Goal: Task Accomplishment & Management: Manage account settings

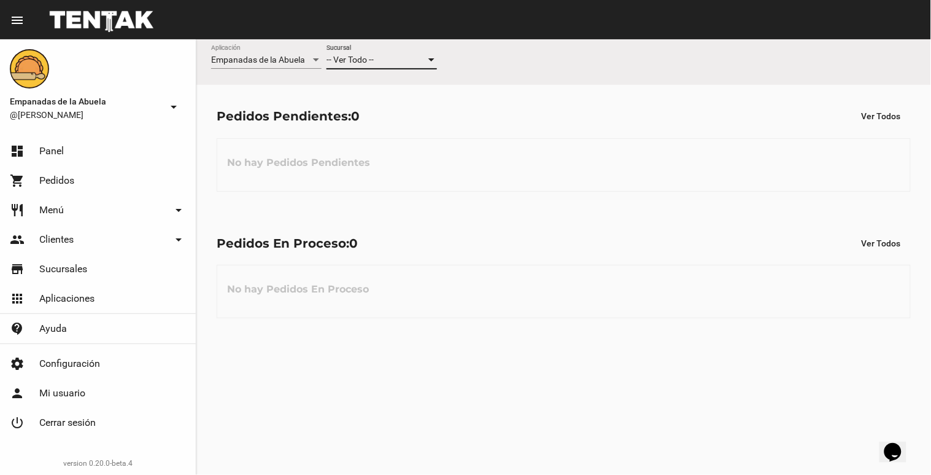
click at [365, 57] on span "-- Ver Todo --" at bounding box center [350, 60] width 47 height 10
click at [367, 121] on span "Lomas de Zamora" at bounding box center [382, 112] width 111 height 26
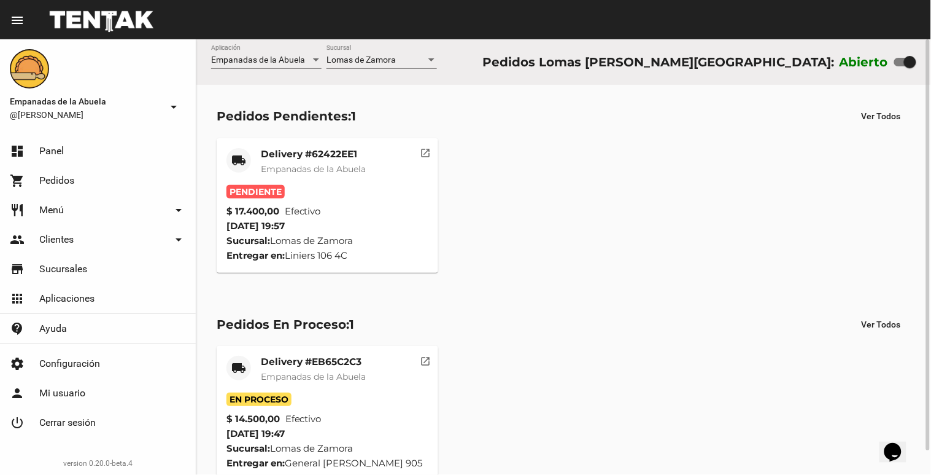
click at [278, 194] on span "Pendiente" at bounding box center [256, 192] width 58 height 14
click at [290, 168] on span "Empanadas de la Abuela" at bounding box center [313, 168] width 105 height 11
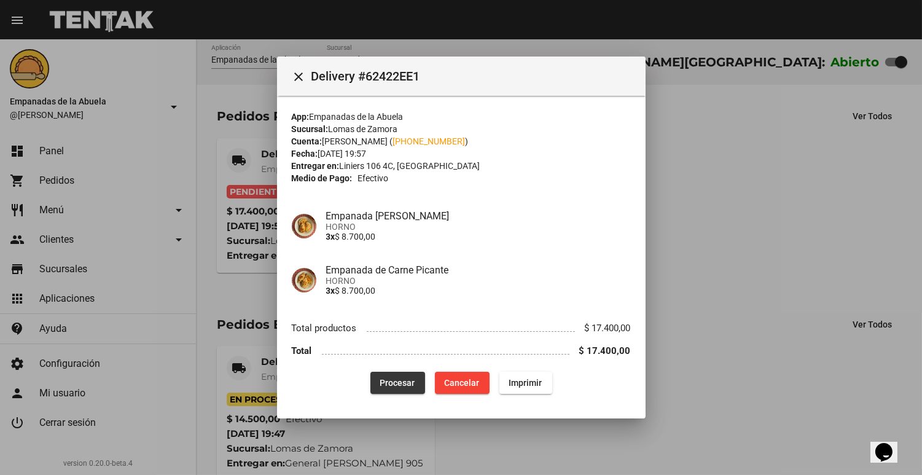
click at [383, 383] on span "Procesar" at bounding box center [397, 383] width 35 height 10
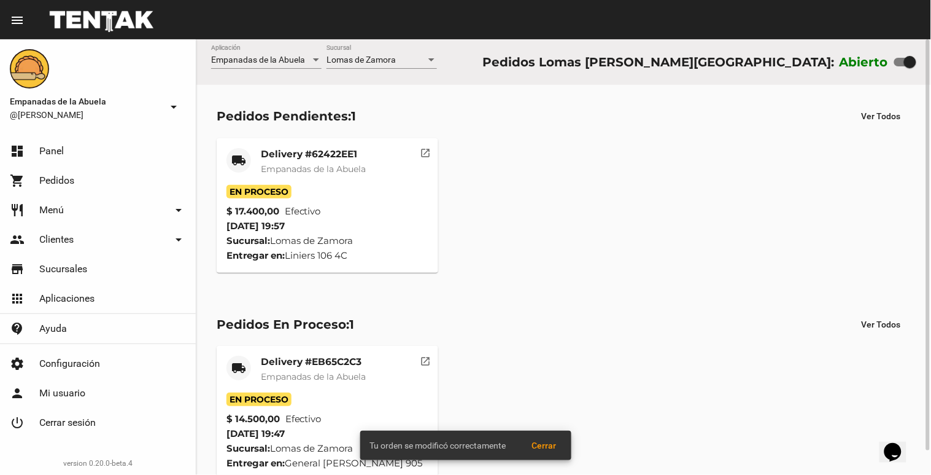
click at [332, 168] on span "Empanadas de la Abuela" at bounding box center [313, 168] width 105 height 11
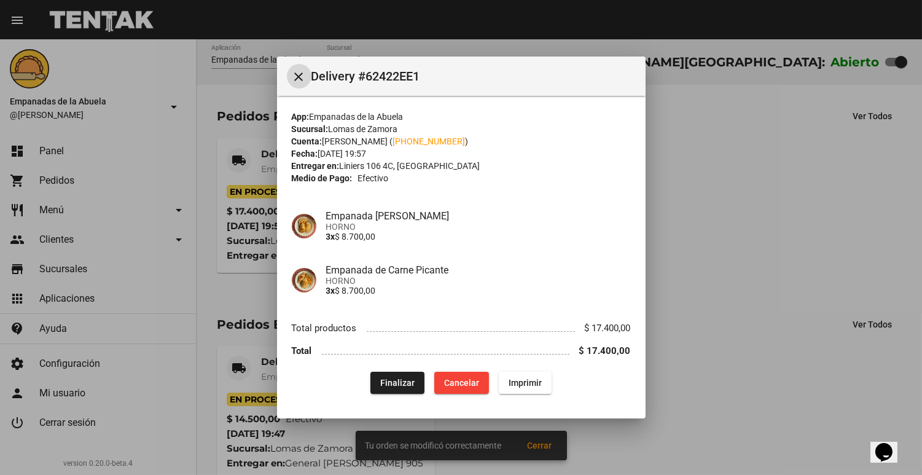
click at [528, 379] on span "Imprimir" at bounding box center [524, 383] width 33 height 10
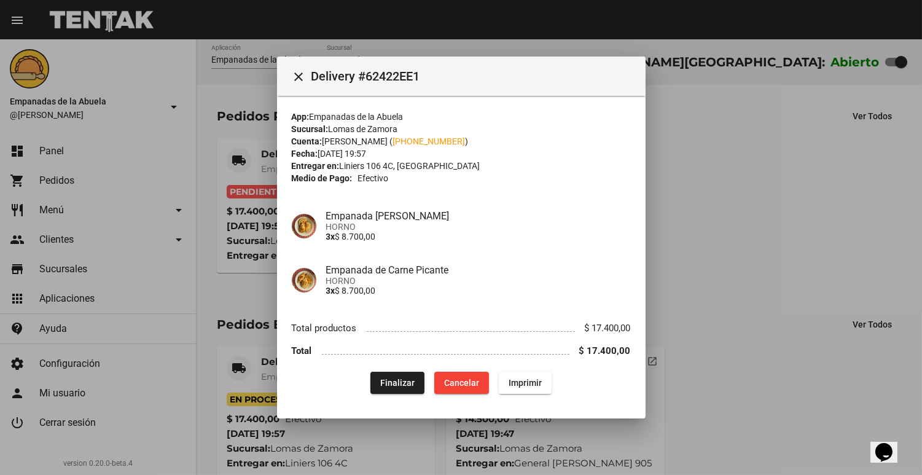
click at [839, 315] on div at bounding box center [461, 237] width 922 height 475
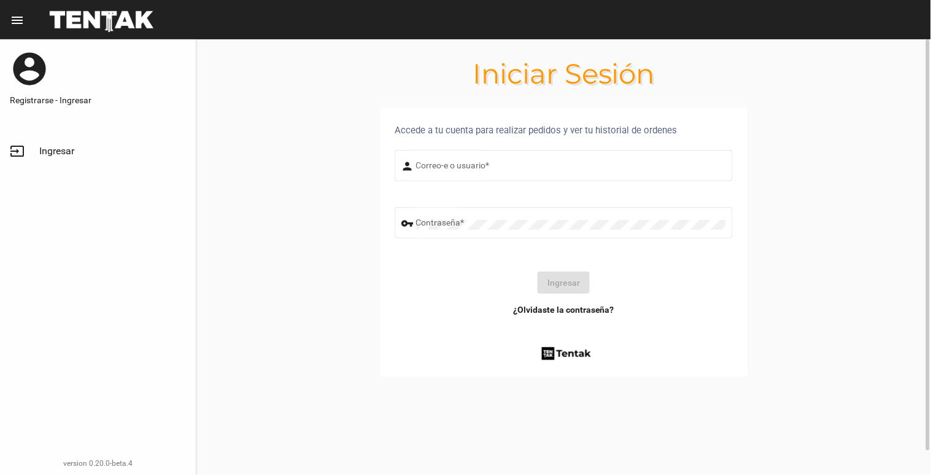
type input "[EMAIL_ADDRESS][DOMAIN_NAME]"
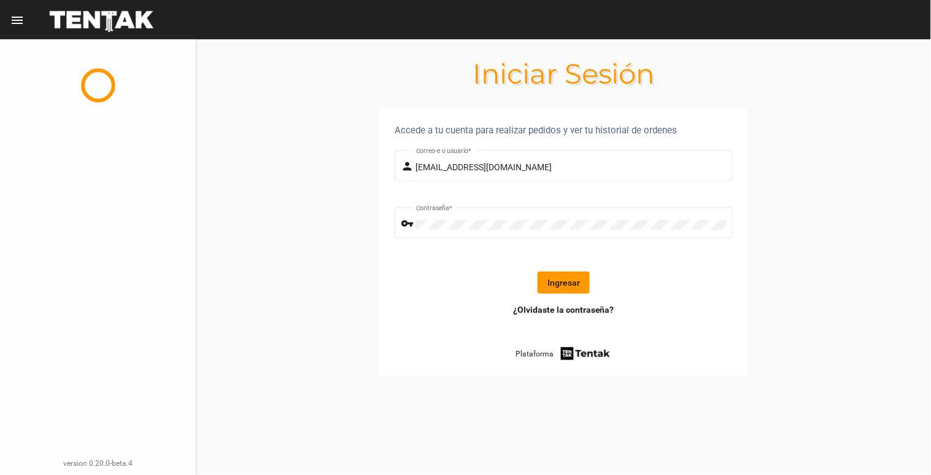
click at [561, 285] on button "Ingresar" at bounding box center [564, 282] width 52 height 22
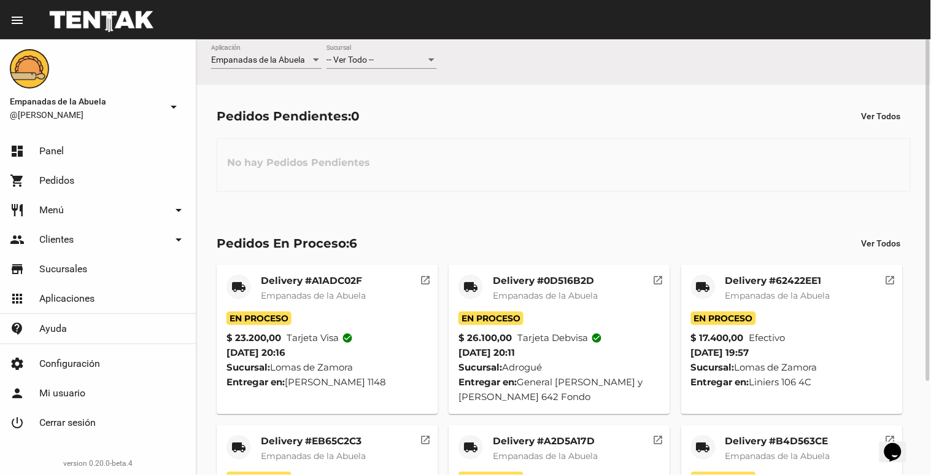
click at [400, 52] on div "-- Ver Todo -- Sucursal" at bounding box center [382, 57] width 111 height 24
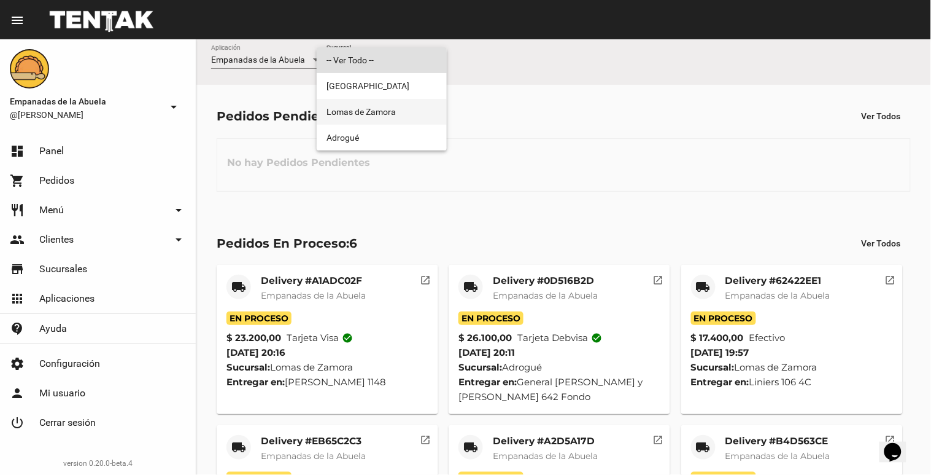
click at [382, 117] on span "Lomas de Zamora" at bounding box center [382, 112] width 111 height 26
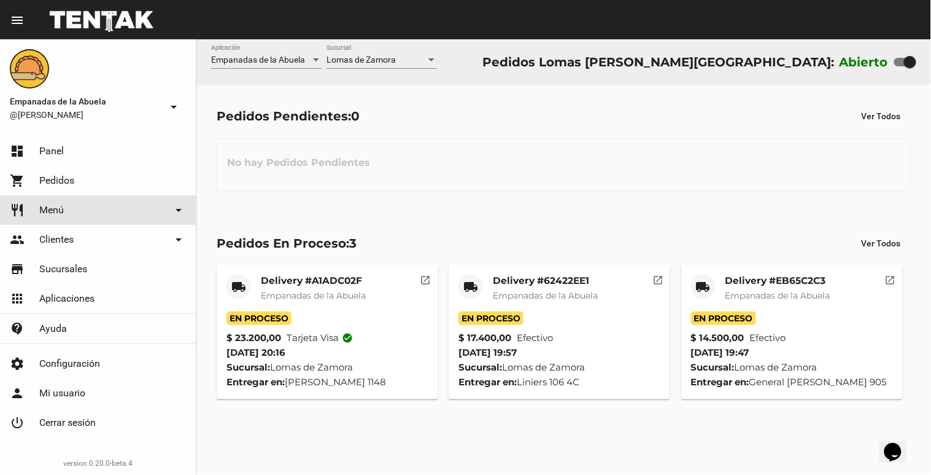
click at [111, 209] on link "restaurant Menú arrow_drop_down" at bounding box center [98, 209] width 196 height 29
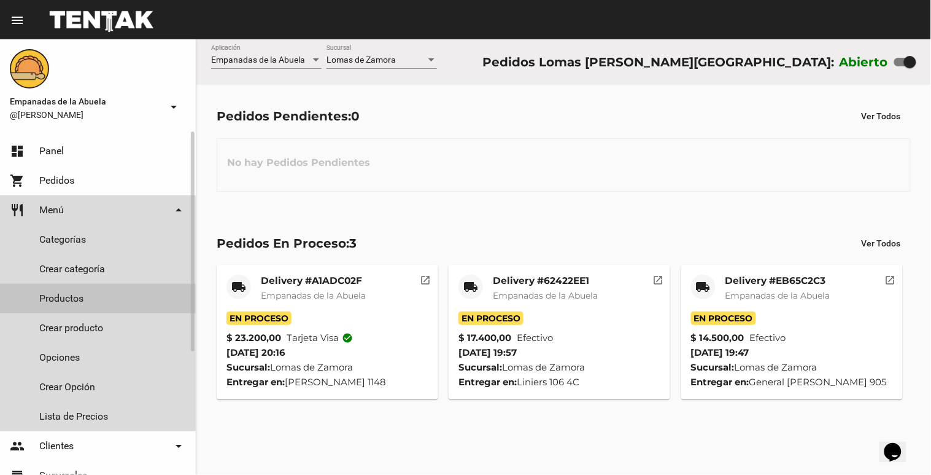
click at [88, 298] on link "Productos" at bounding box center [98, 298] width 196 height 29
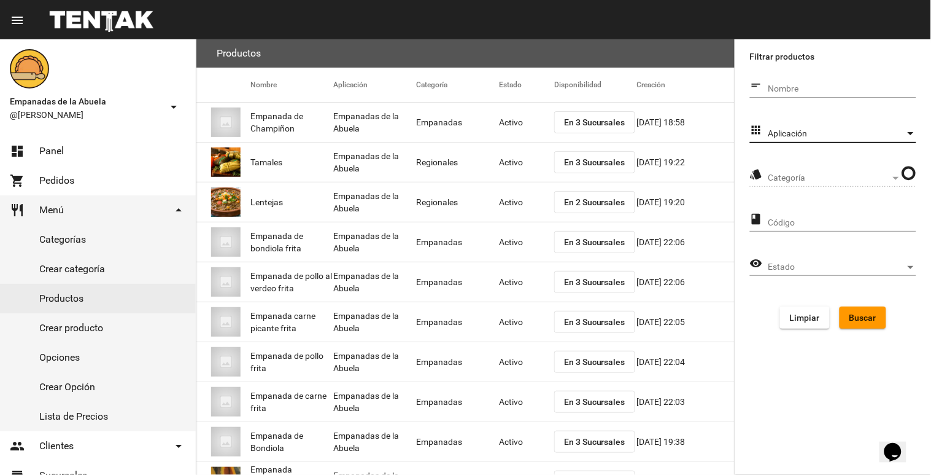
click at [899, 130] on span "Aplicación" at bounding box center [837, 134] width 137 height 10
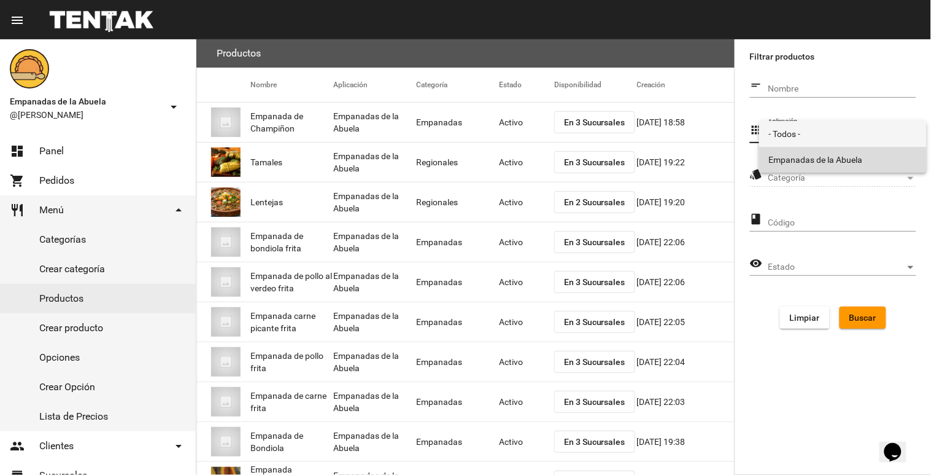
click at [872, 160] on span "Empanadas de la Abuela" at bounding box center [843, 160] width 148 height 26
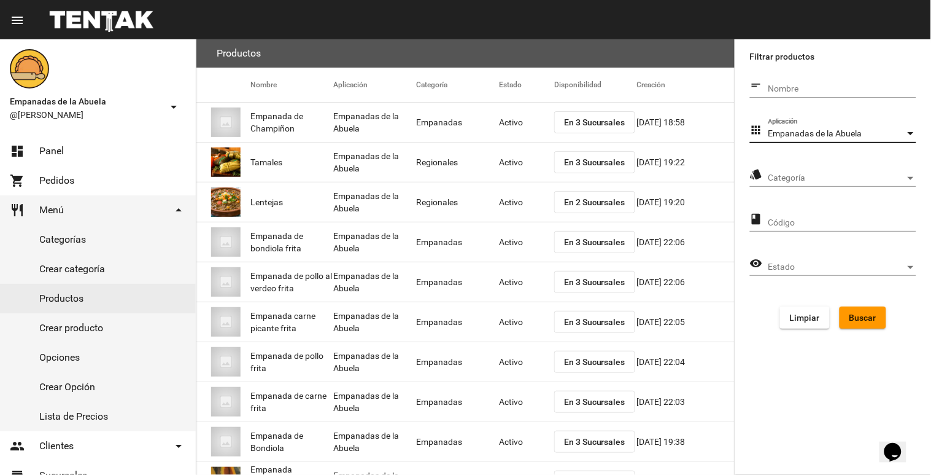
click at [898, 186] on div "Categoría Categoría" at bounding box center [843, 175] width 148 height 24
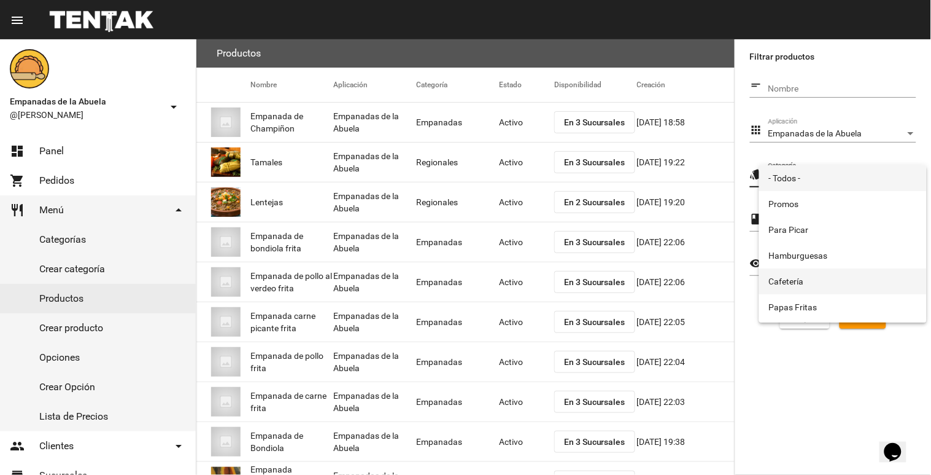
scroll to position [204, 0]
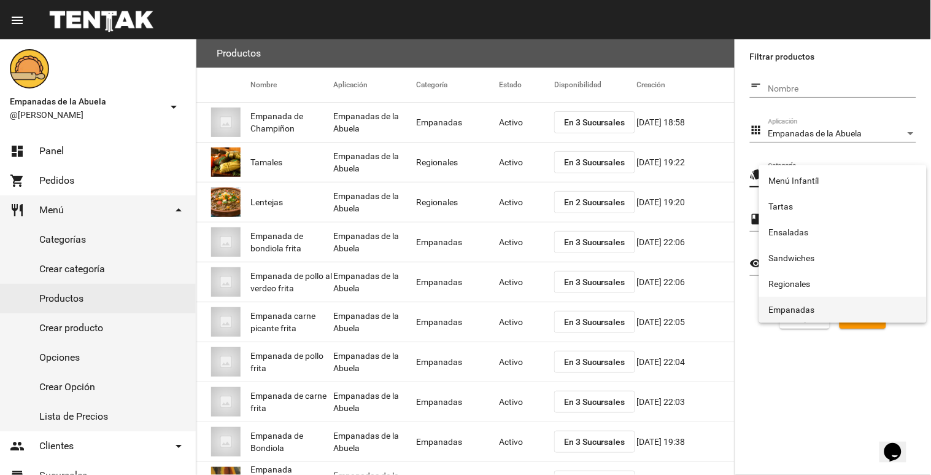
click at [833, 298] on span "Empanadas" at bounding box center [843, 310] width 148 height 26
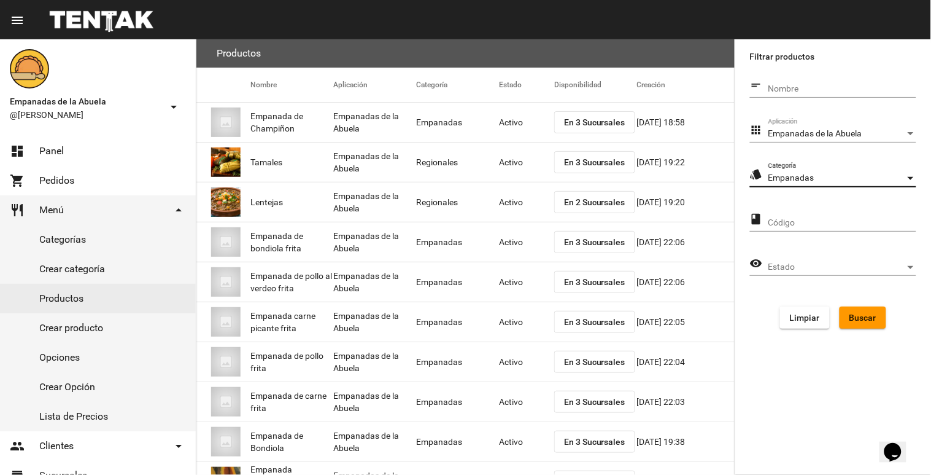
click at [861, 314] on span "Buscar" at bounding box center [863, 317] width 27 height 10
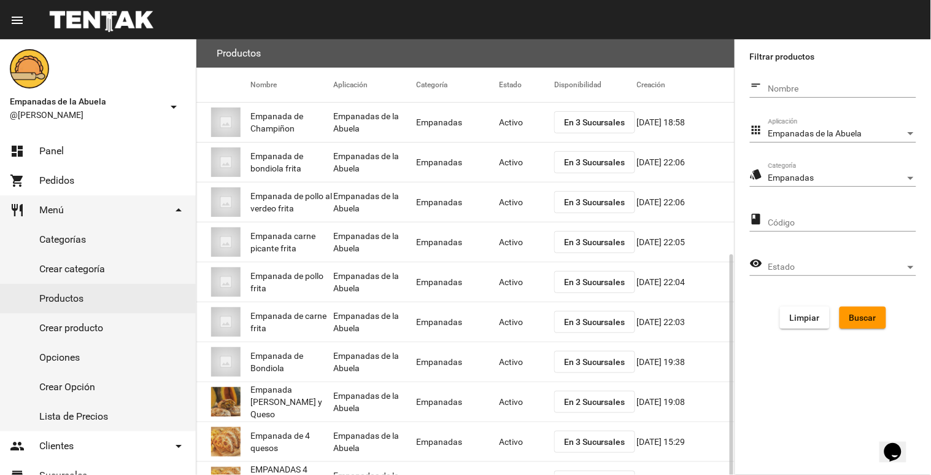
scroll to position [120, 0]
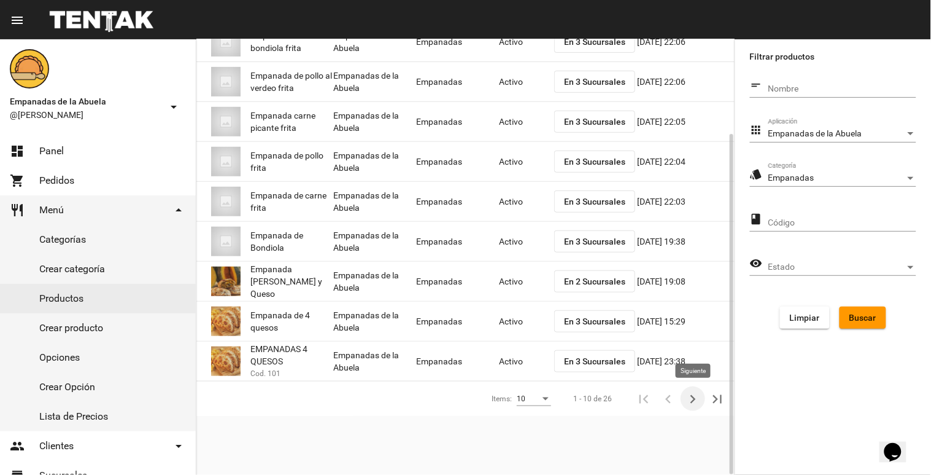
click at [695, 400] on icon "Siguiente" at bounding box center [694, 399] width 6 height 9
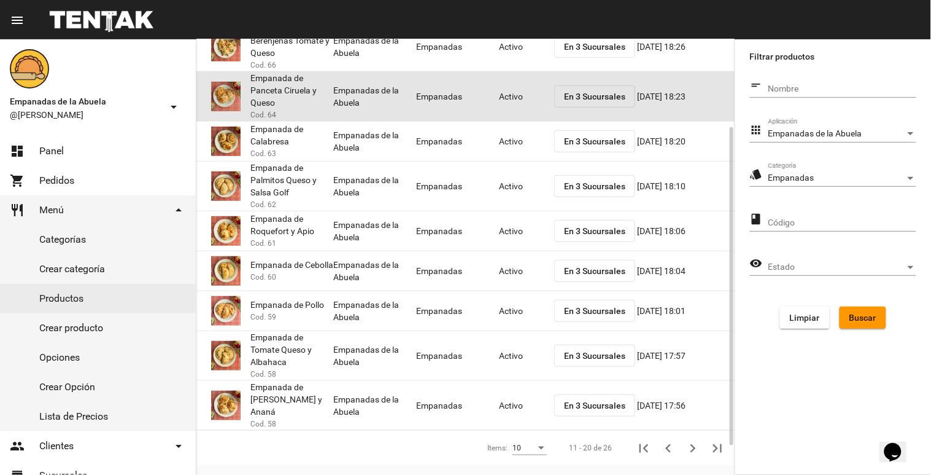
click at [511, 93] on mat-cell "Activo" at bounding box center [526, 96] width 55 height 39
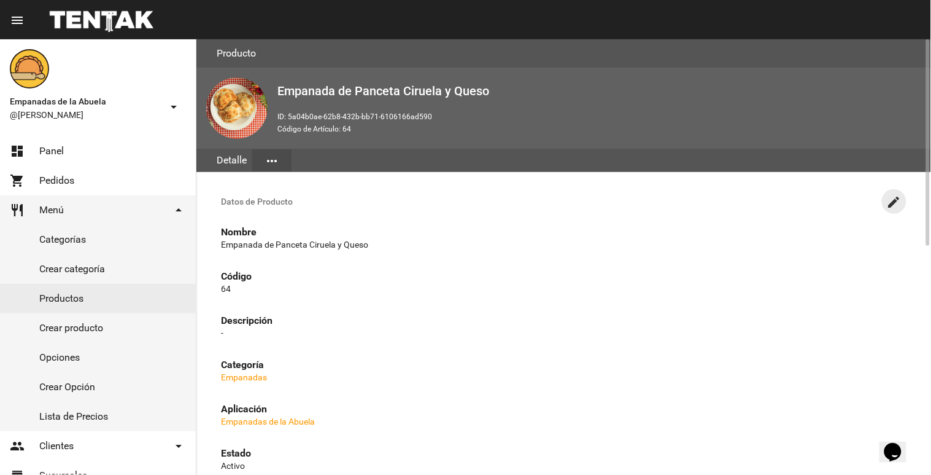
click at [893, 189] on button "create" at bounding box center [894, 201] width 25 height 25
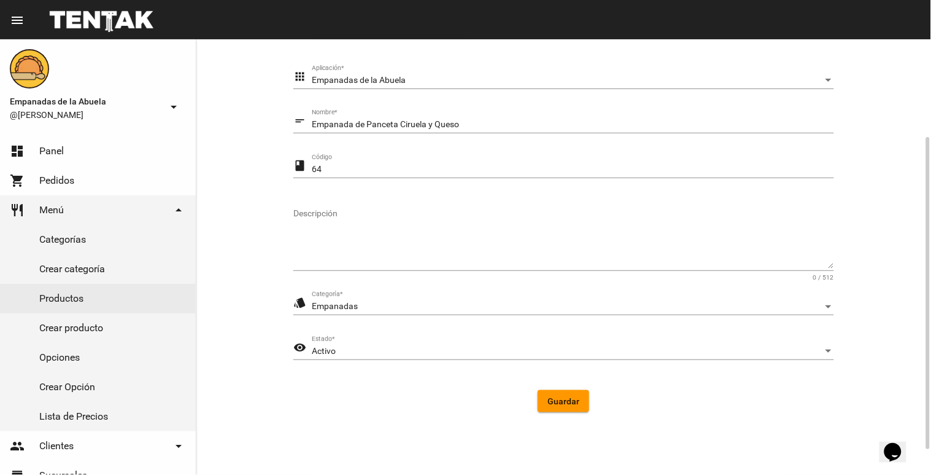
scroll to position [172, 0]
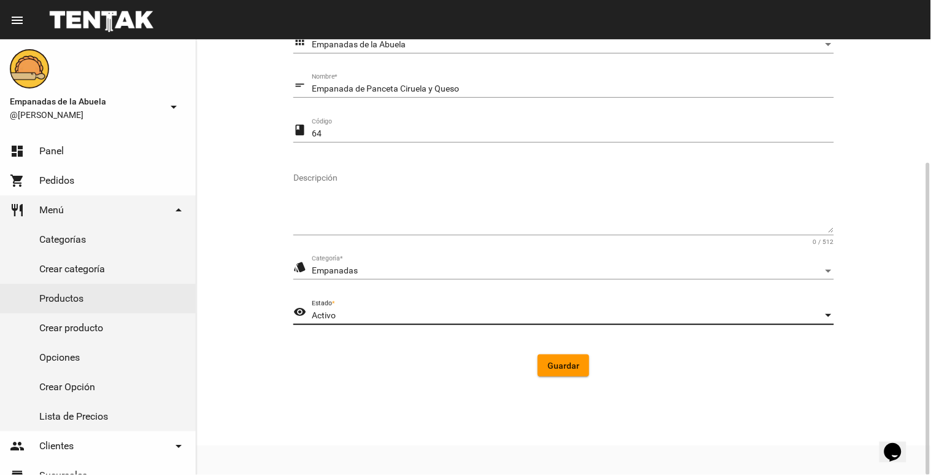
click at [638, 316] on div "Activo" at bounding box center [567, 316] width 511 height 10
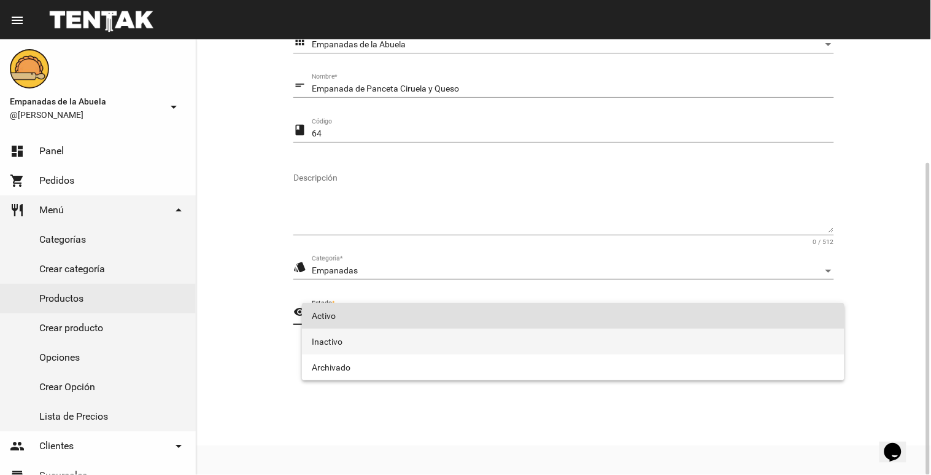
click at [461, 344] on span "Inactivo" at bounding box center [573, 341] width 523 height 26
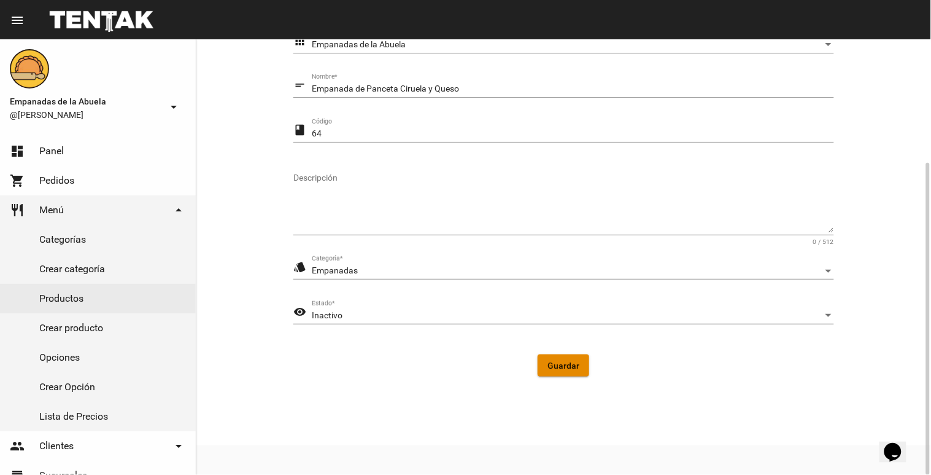
click at [573, 364] on span "Guardar" at bounding box center [564, 365] width 32 height 10
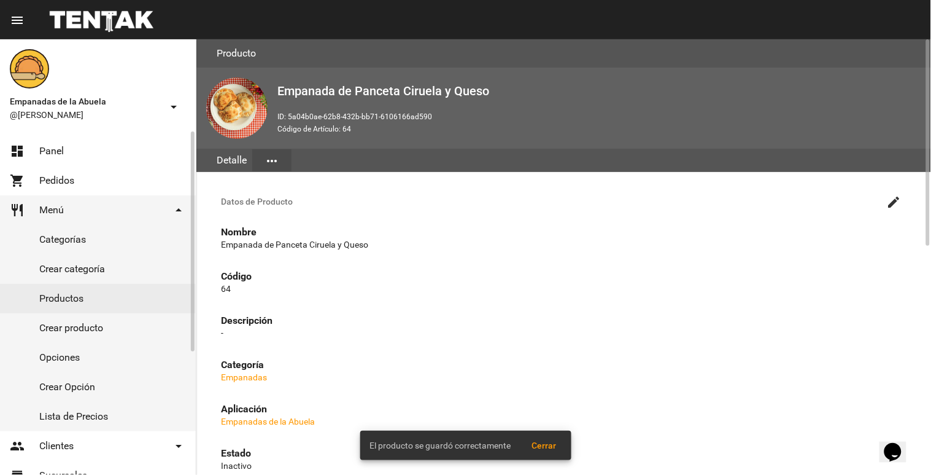
click at [69, 147] on link "dashboard Panel" at bounding box center [98, 150] width 196 height 29
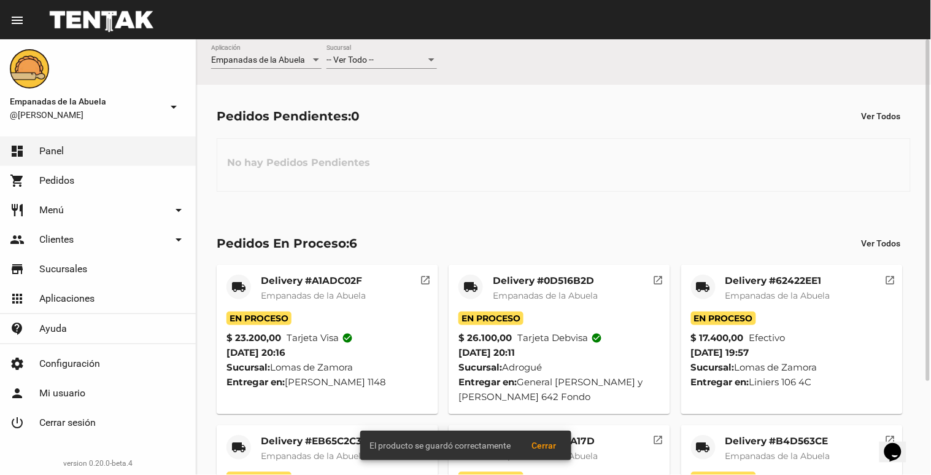
click at [417, 54] on div "-- Ver Todo -- Sucursal" at bounding box center [382, 57] width 111 height 24
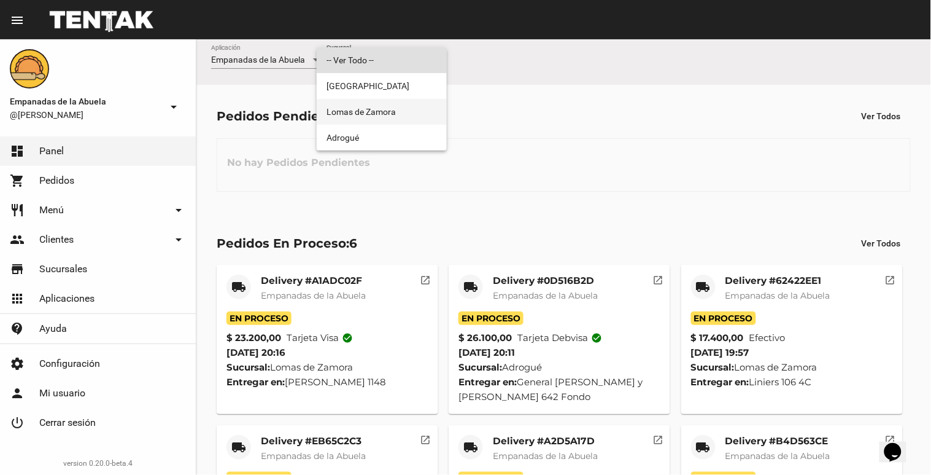
click at [395, 101] on span "Lomas de Zamora" at bounding box center [382, 112] width 111 height 26
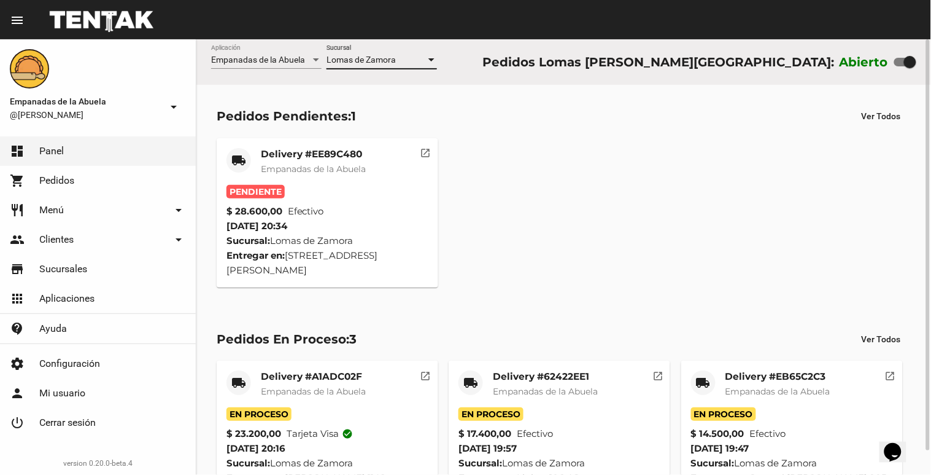
click at [328, 174] on mat-card-subtitle "Empanadas de la Abuela" at bounding box center [313, 169] width 105 height 12
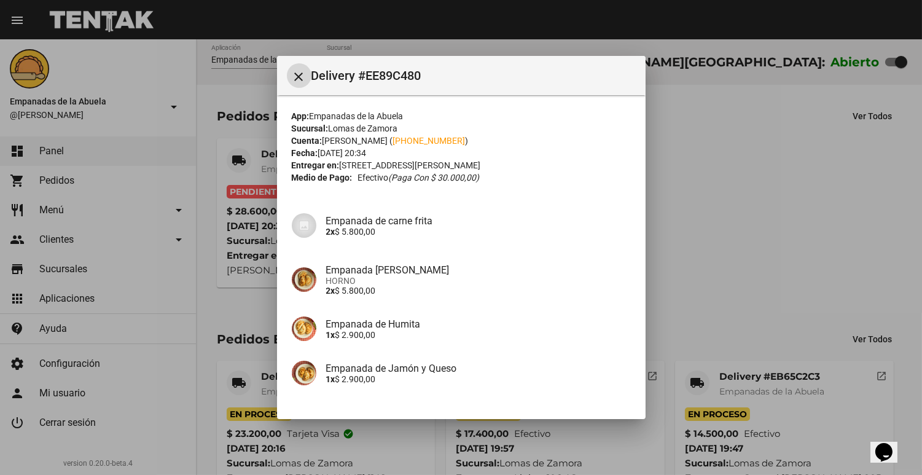
scroll to position [220, 0]
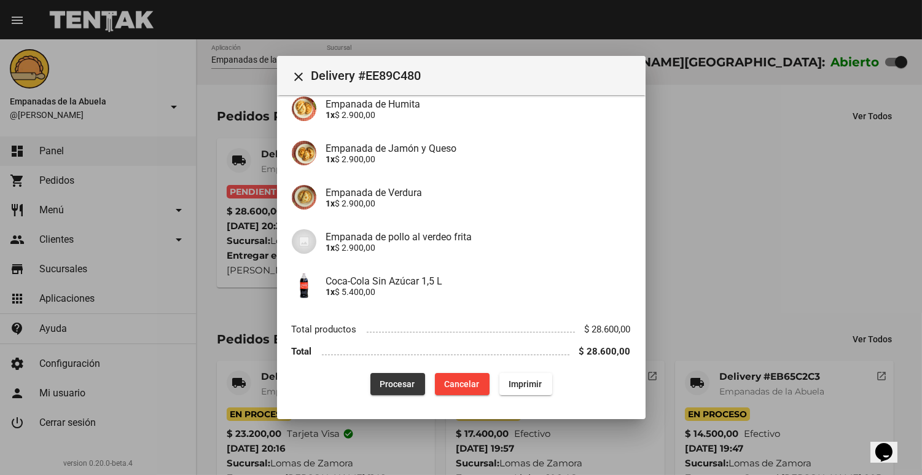
click at [375, 376] on button "Procesar" at bounding box center [397, 384] width 55 height 22
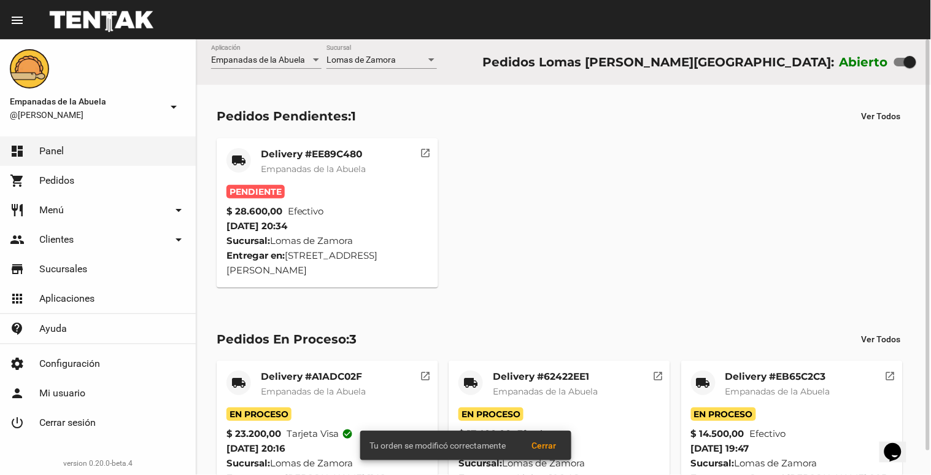
click at [268, 164] on span "Empanadas de la Abuela" at bounding box center [313, 168] width 105 height 11
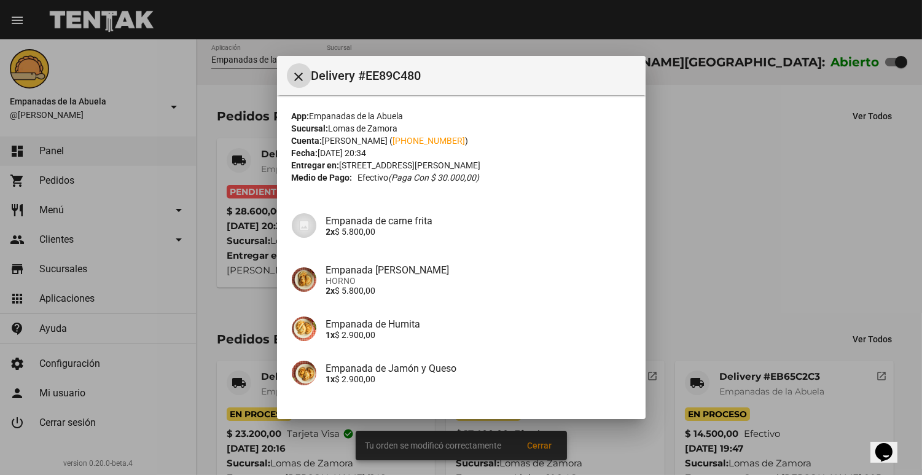
scroll to position [220, 0]
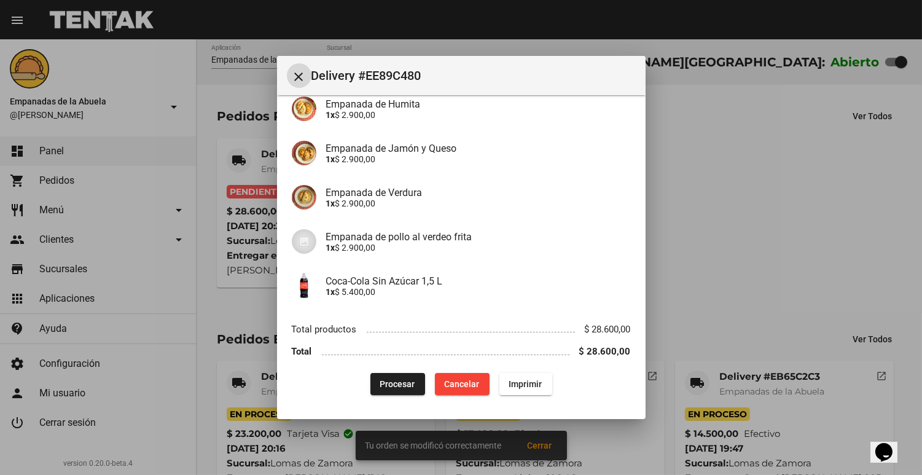
click at [516, 375] on button "Imprimir" at bounding box center [525, 384] width 53 height 22
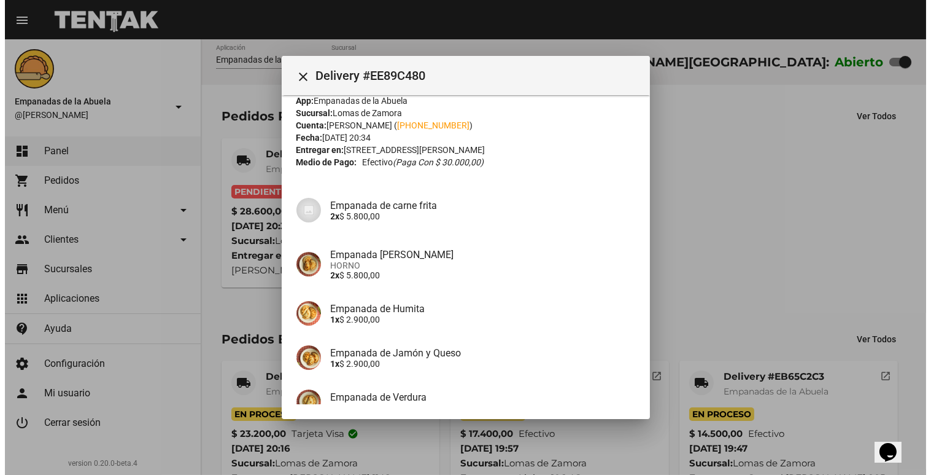
scroll to position [220, 0]
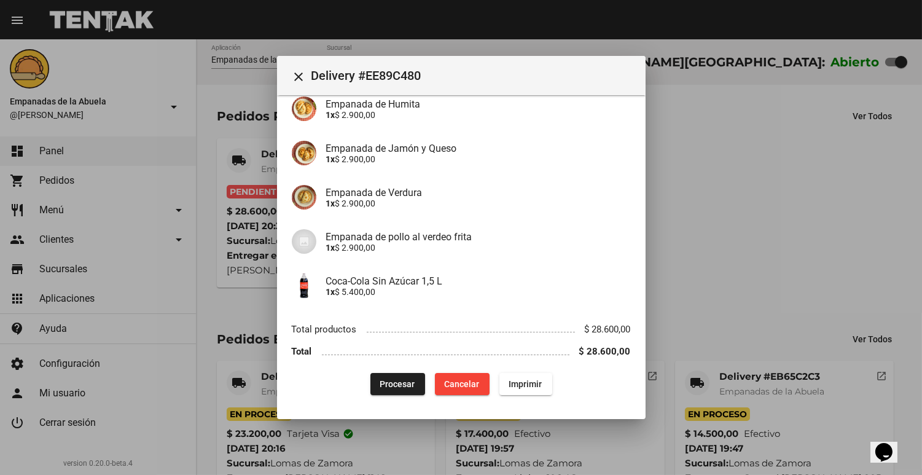
click at [702, 257] on div at bounding box center [461, 237] width 922 height 475
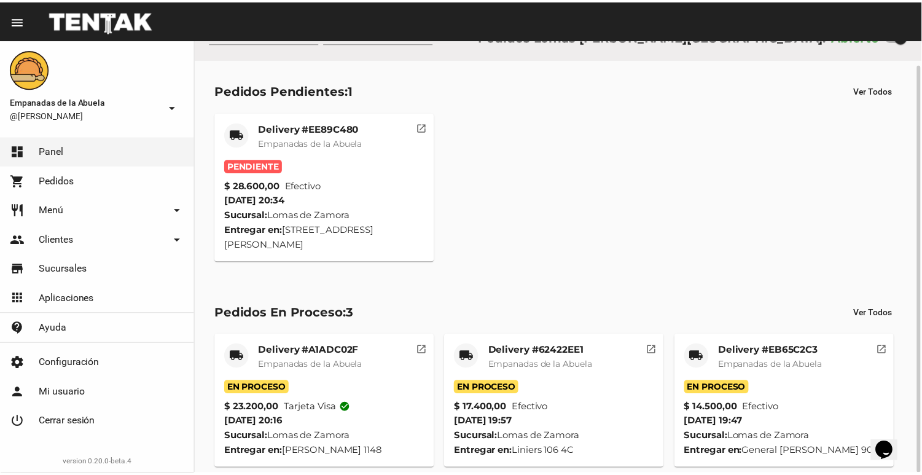
scroll to position [0, 0]
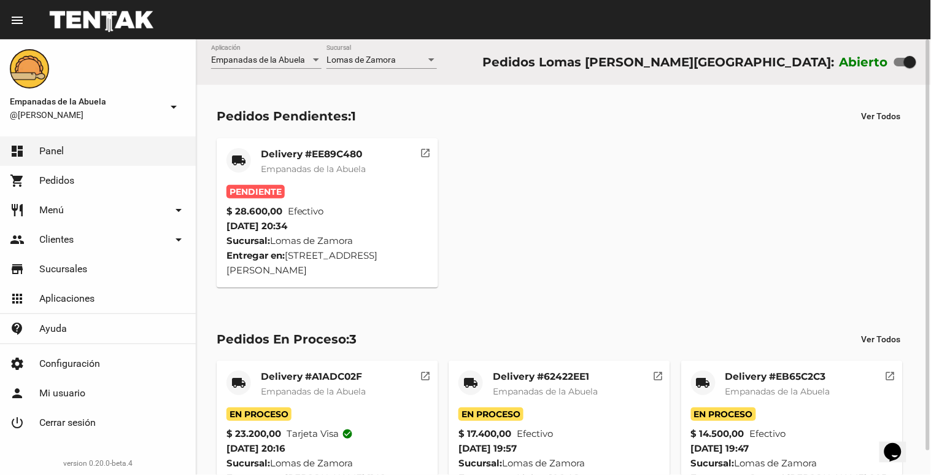
click at [356, 52] on div "Lomas [PERSON_NAME] Sucursal" at bounding box center [382, 57] width 111 height 24
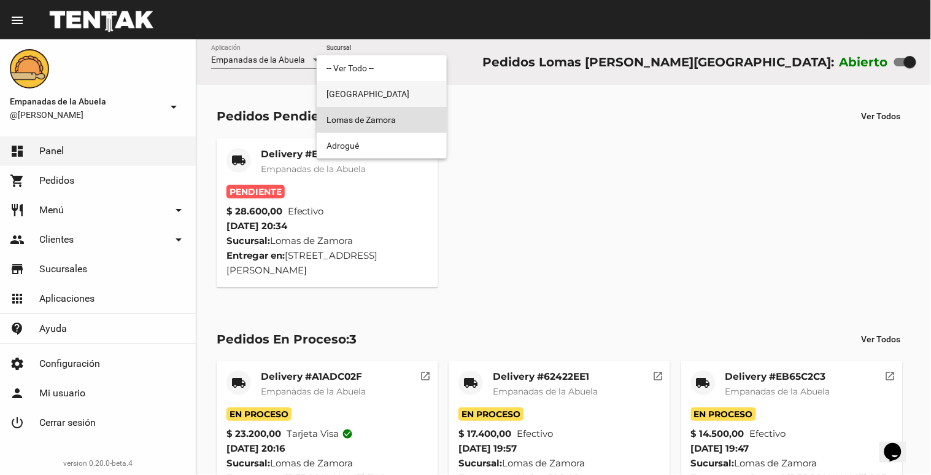
click at [346, 98] on span "[GEOGRAPHIC_DATA]" at bounding box center [382, 94] width 111 height 26
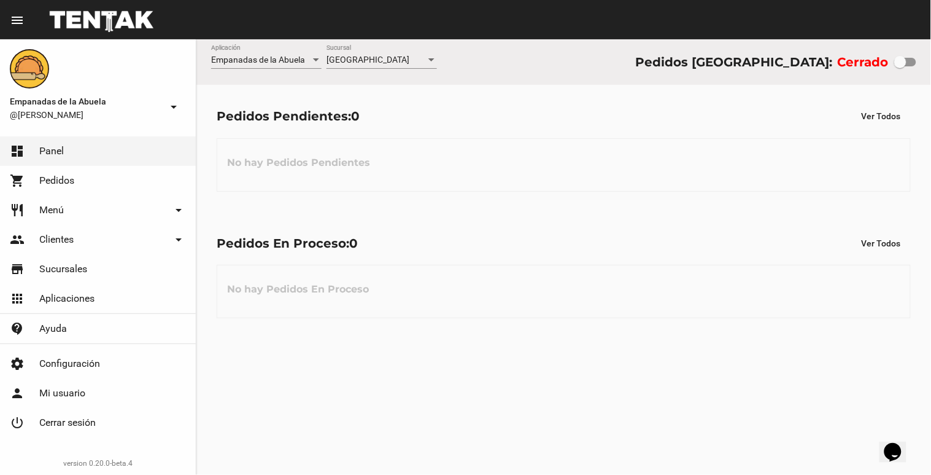
click at [369, 53] on div "Monte Grande Sucursal" at bounding box center [382, 57] width 111 height 24
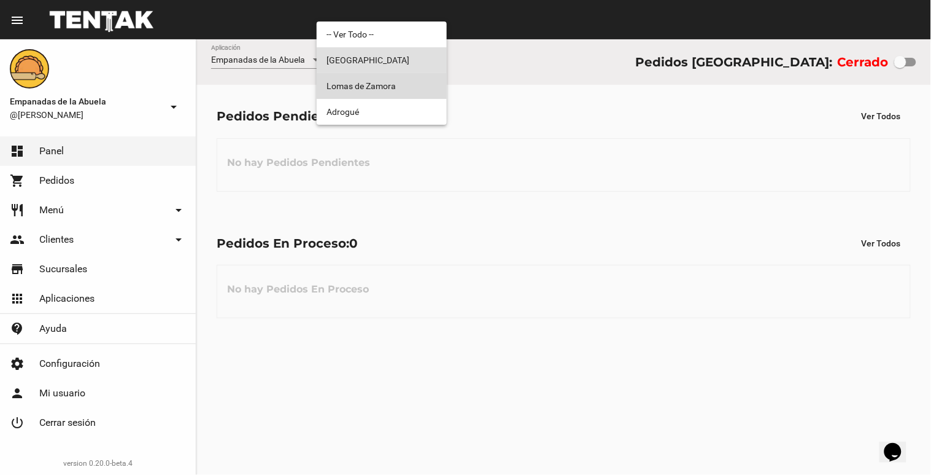
click at [357, 87] on span "Lomas de Zamora" at bounding box center [382, 86] width 111 height 26
checkbox input "true"
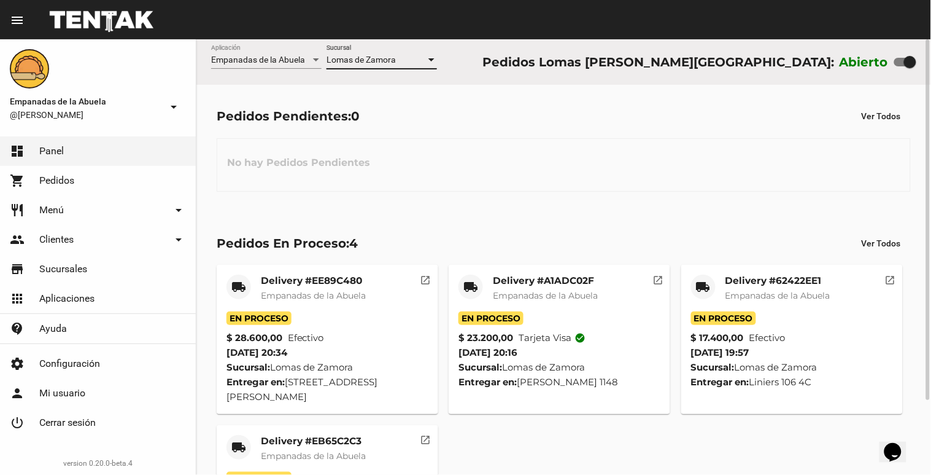
click at [333, 284] on mat-card-title "Delivery #EE89C480" at bounding box center [313, 280] width 105 height 12
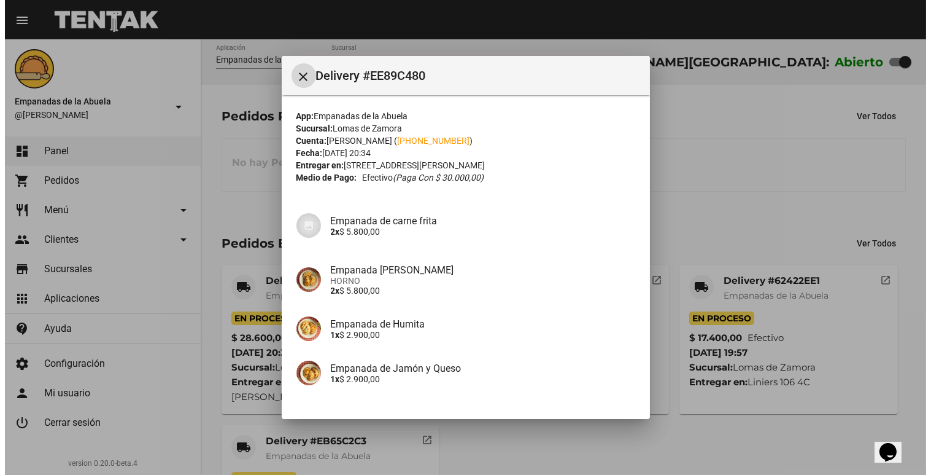
scroll to position [204, 0]
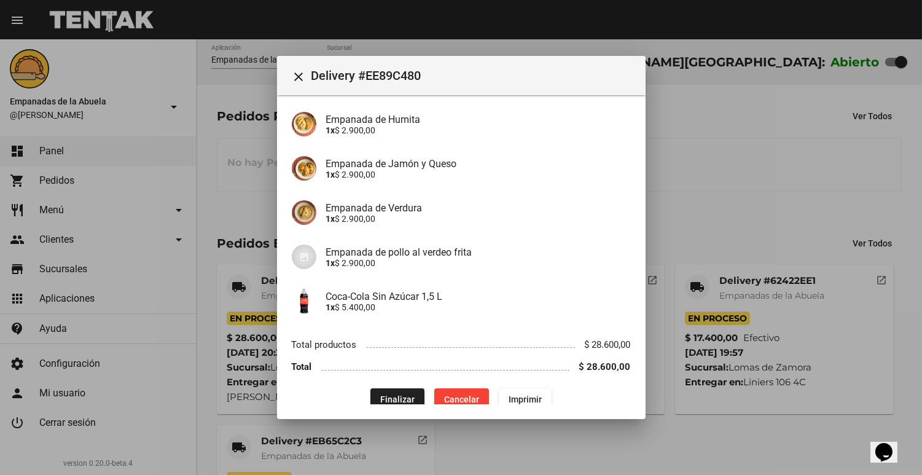
click at [738, 157] on div at bounding box center [461, 237] width 922 height 475
